Goal: Information Seeking & Learning: Learn about a topic

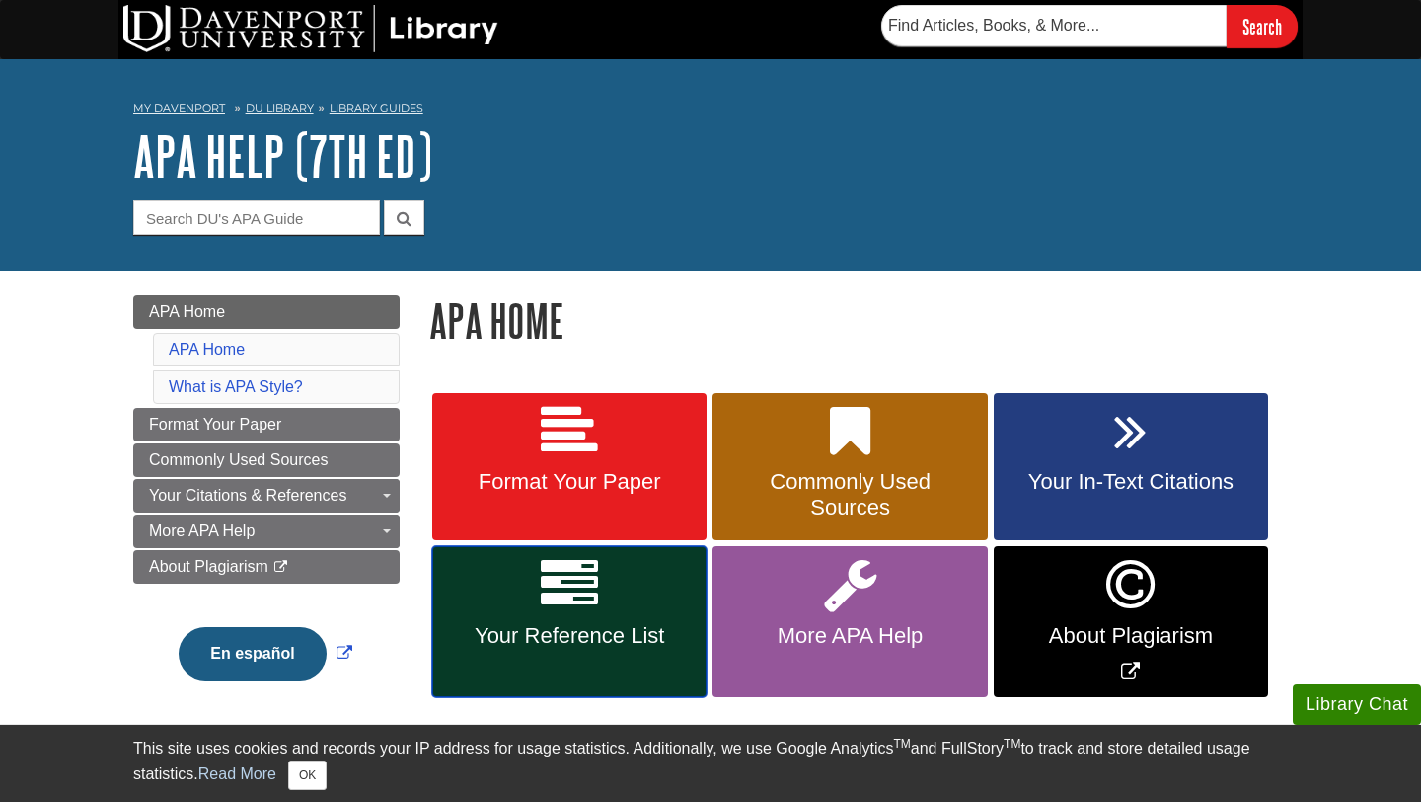
click at [646, 640] on span "Your Reference List" at bounding box center [569, 636] width 245 height 26
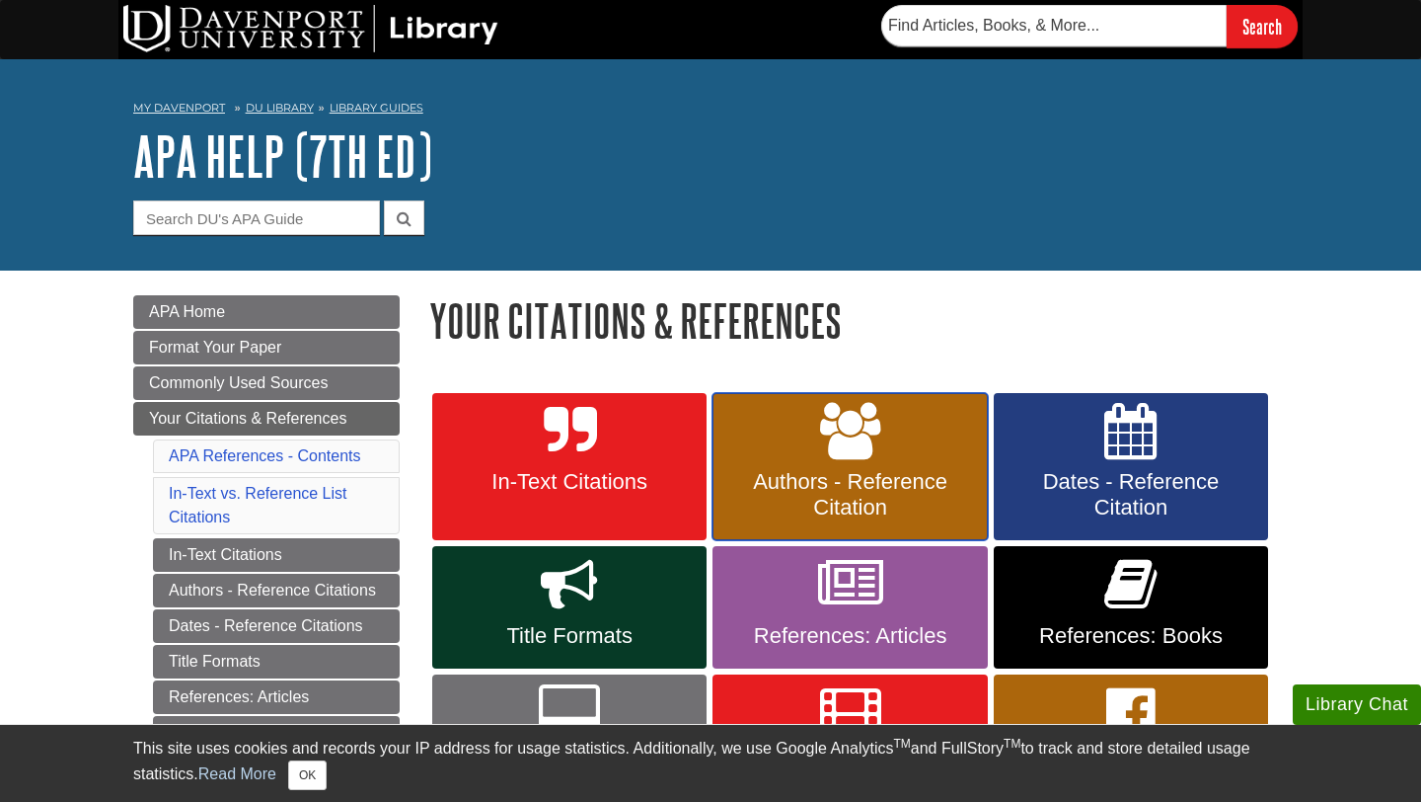
click at [903, 497] on span "Authors - Reference Citation" at bounding box center [850, 494] width 245 height 51
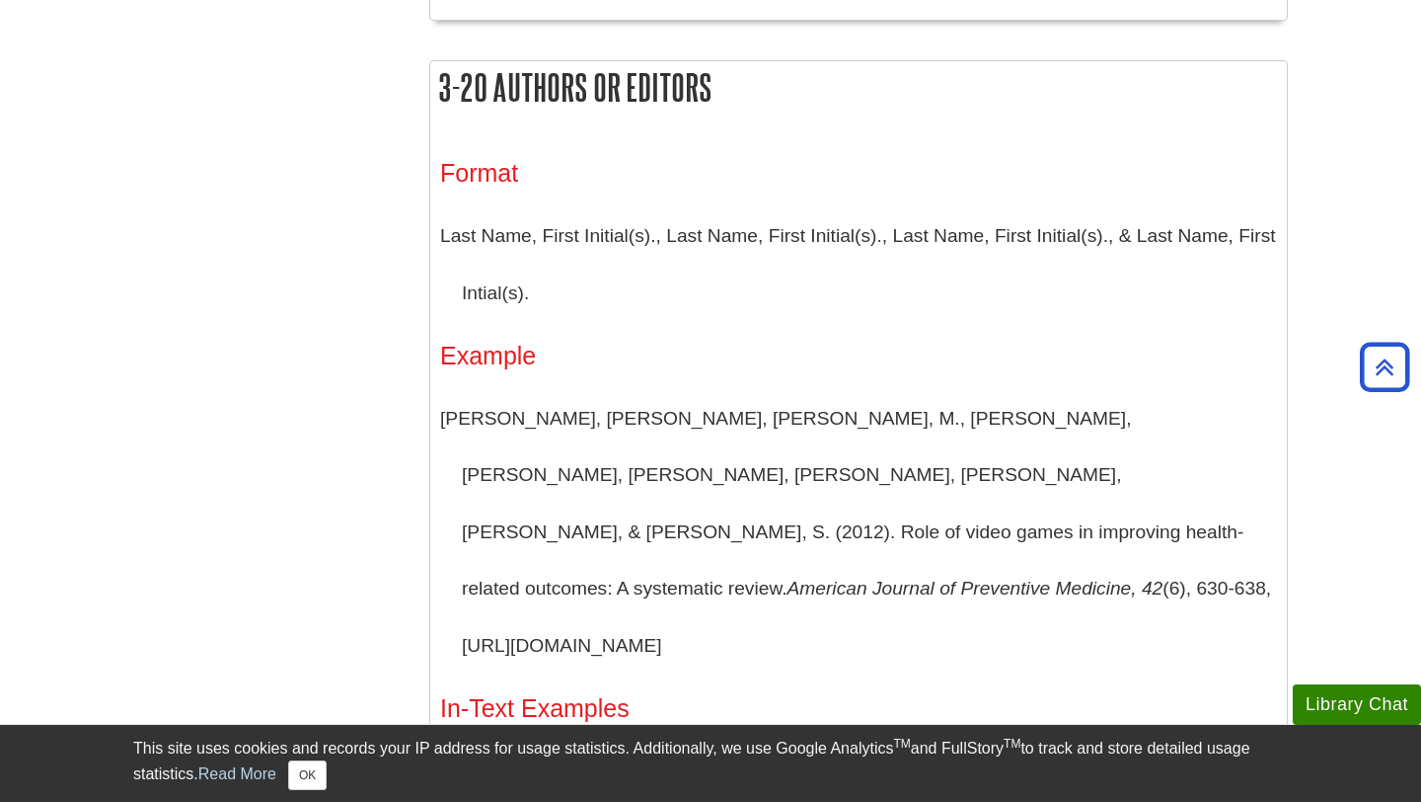
scroll to position [1856, 0]
